Goal: Task Accomplishment & Management: Manage account settings

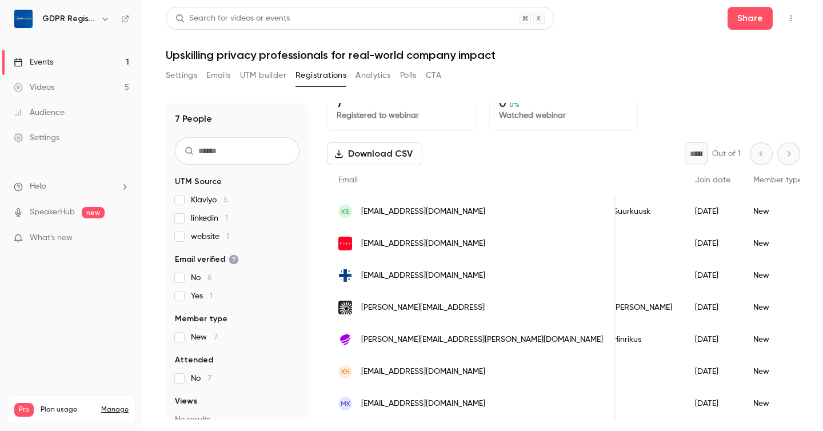
scroll to position [0, 78]
click at [191, 77] on button "Settings" at bounding box center [181, 75] width 31 height 18
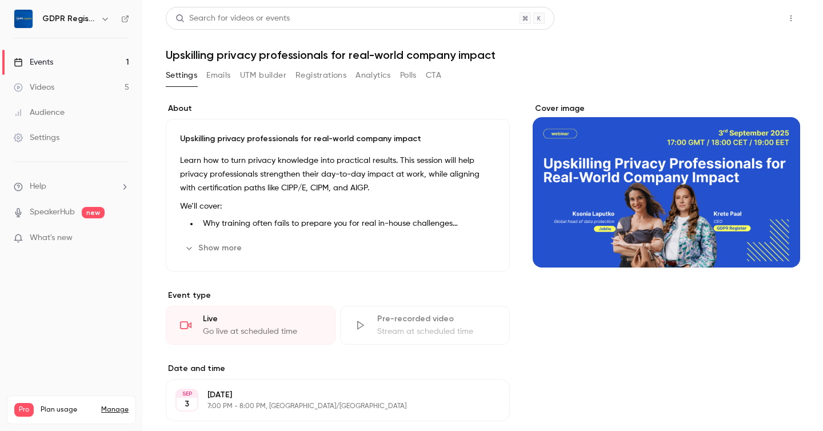
click at [753, 14] on button "Share" at bounding box center [750, 18] width 45 height 23
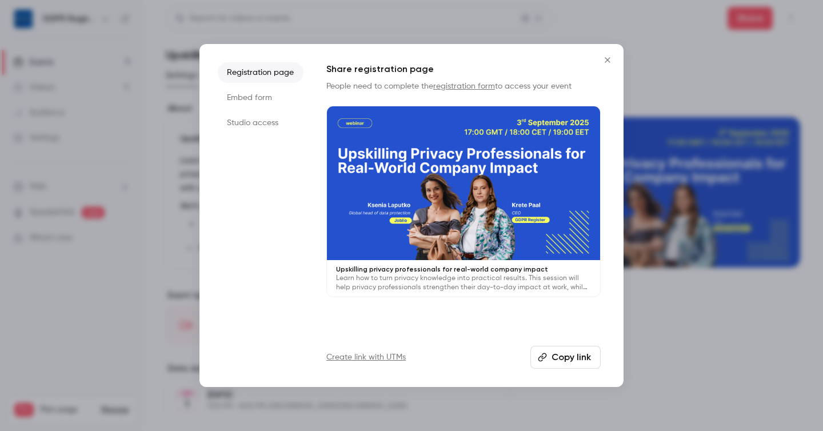
click at [606, 54] on button "Close" at bounding box center [607, 60] width 23 height 23
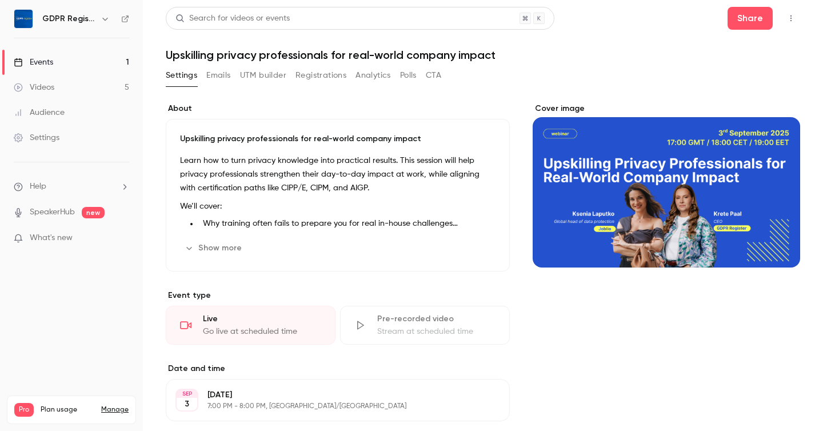
click at [317, 71] on button "Registrations" at bounding box center [320, 75] width 51 height 18
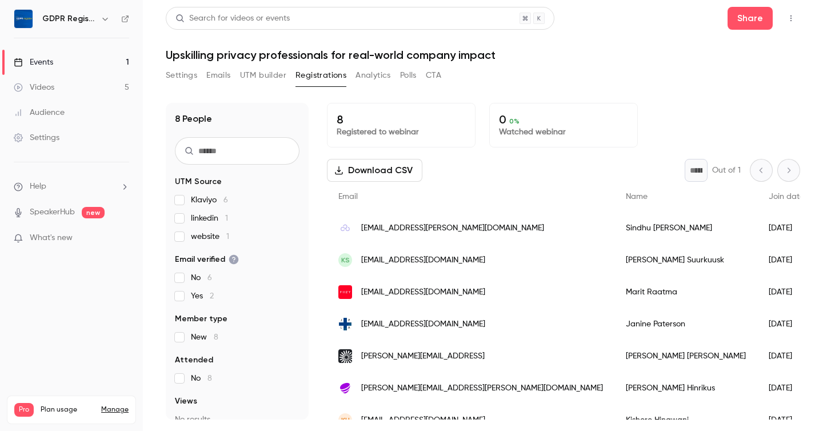
click at [266, 74] on button "UTM builder" at bounding box center [263, 75] width 46 height 18
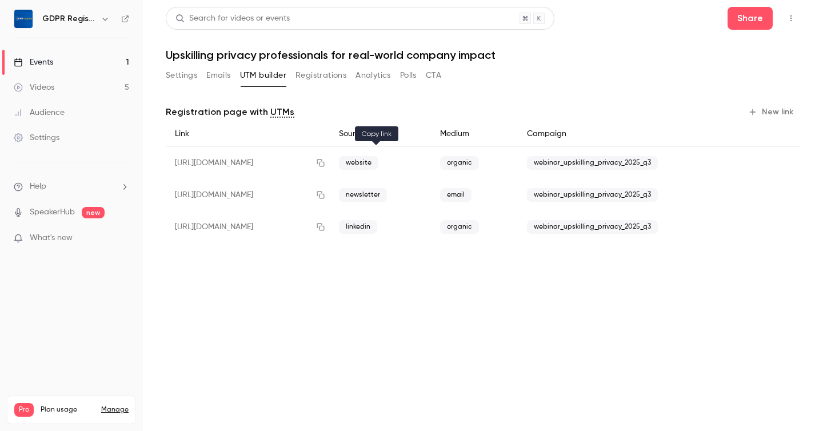
click at [325, 163] on icon "button" at bounding box center [320, 163] width 9 height 8
click at [334, 70] on button "Registrations" at bounding box center [320, 75] width 51 height 18
